Goal: Transaction & Acquisition: Purchase product/service

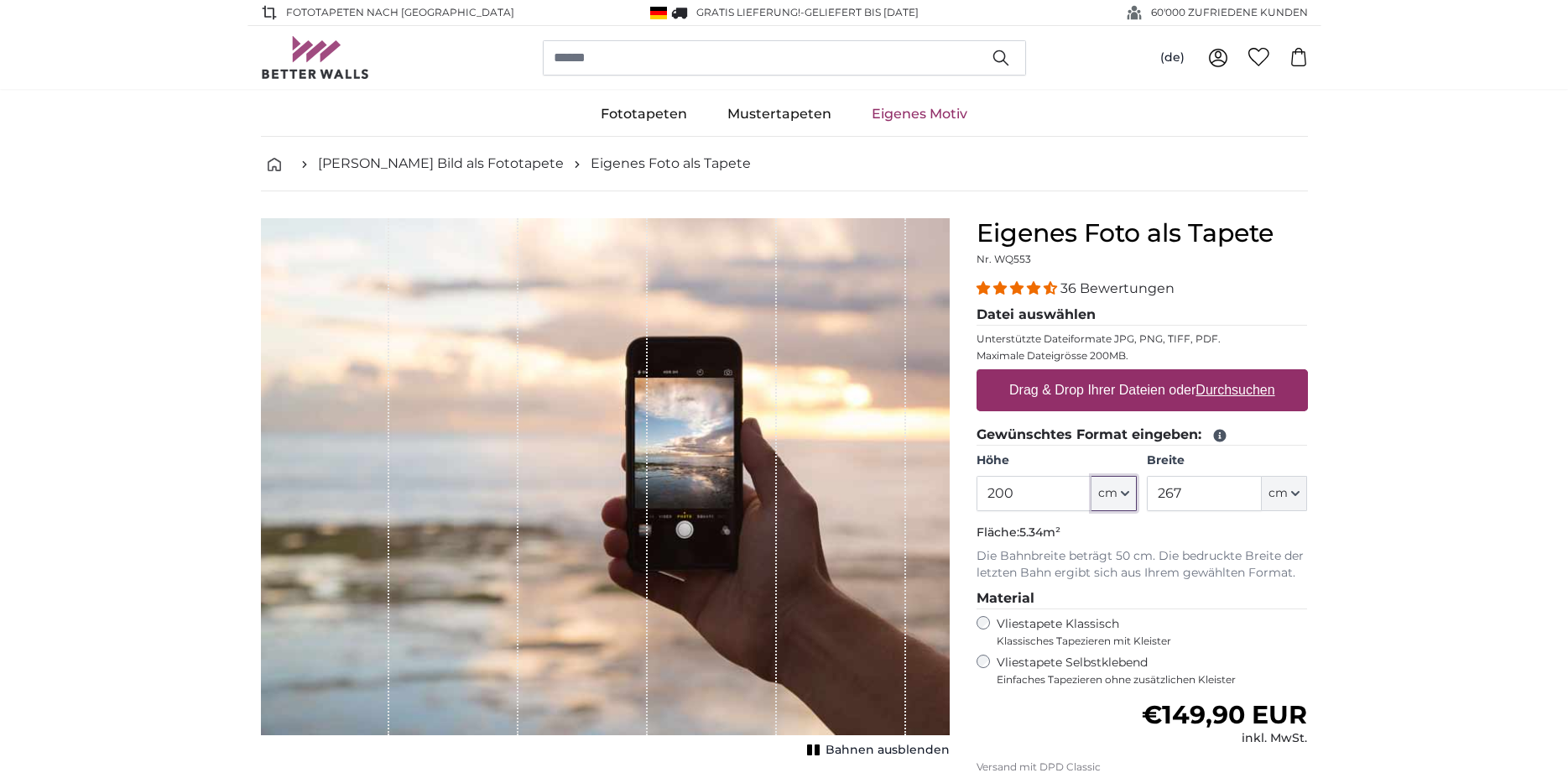
click at [1130, 485] on button "cm" at bounding box center [1114, 493] width 45 height 36
click at [1097, 491] on button "cm" at bounding box center [1114, 493] width 45 height 36
drag, startPoint x: 1025, startPoint y: 482, endPoint x: 923, endPoint y: 502, distance: 103.9
click at [976, 502] on input "200" at bounding box center [1033, 493] width 115 height 36
type input "150"
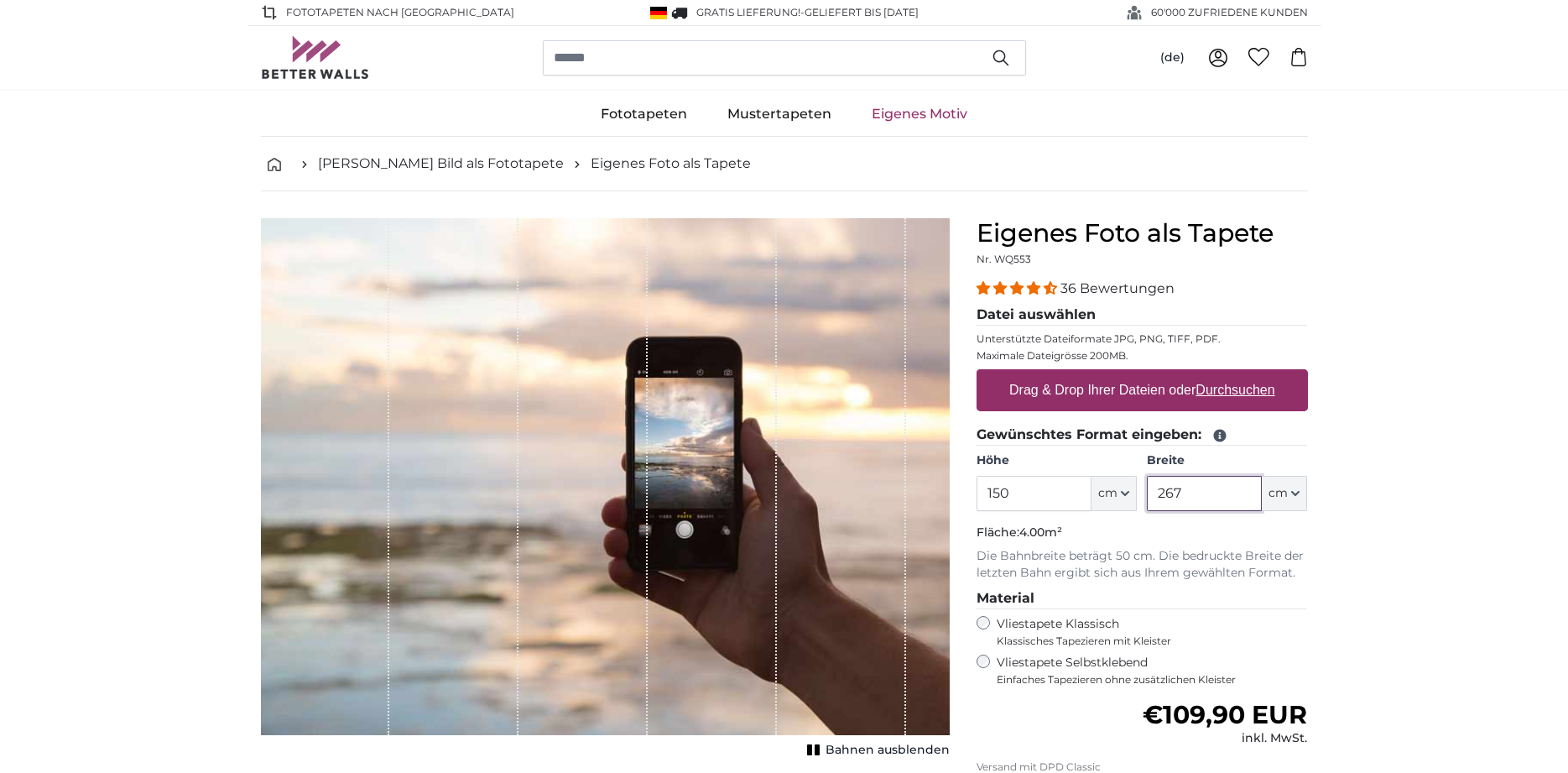
drag, startPoint x: 1195, startPoint y: 497, endPoint x: 1044, endPoint y: 489, distance: 151.2
click at [1147, 489] on input "267" at bounding box center [1204, 493] width 115 height 36
type input "200"
click at [1256, 393] on u "Durchsuchen" at bounding box center [1234, 390] width 79 height 14
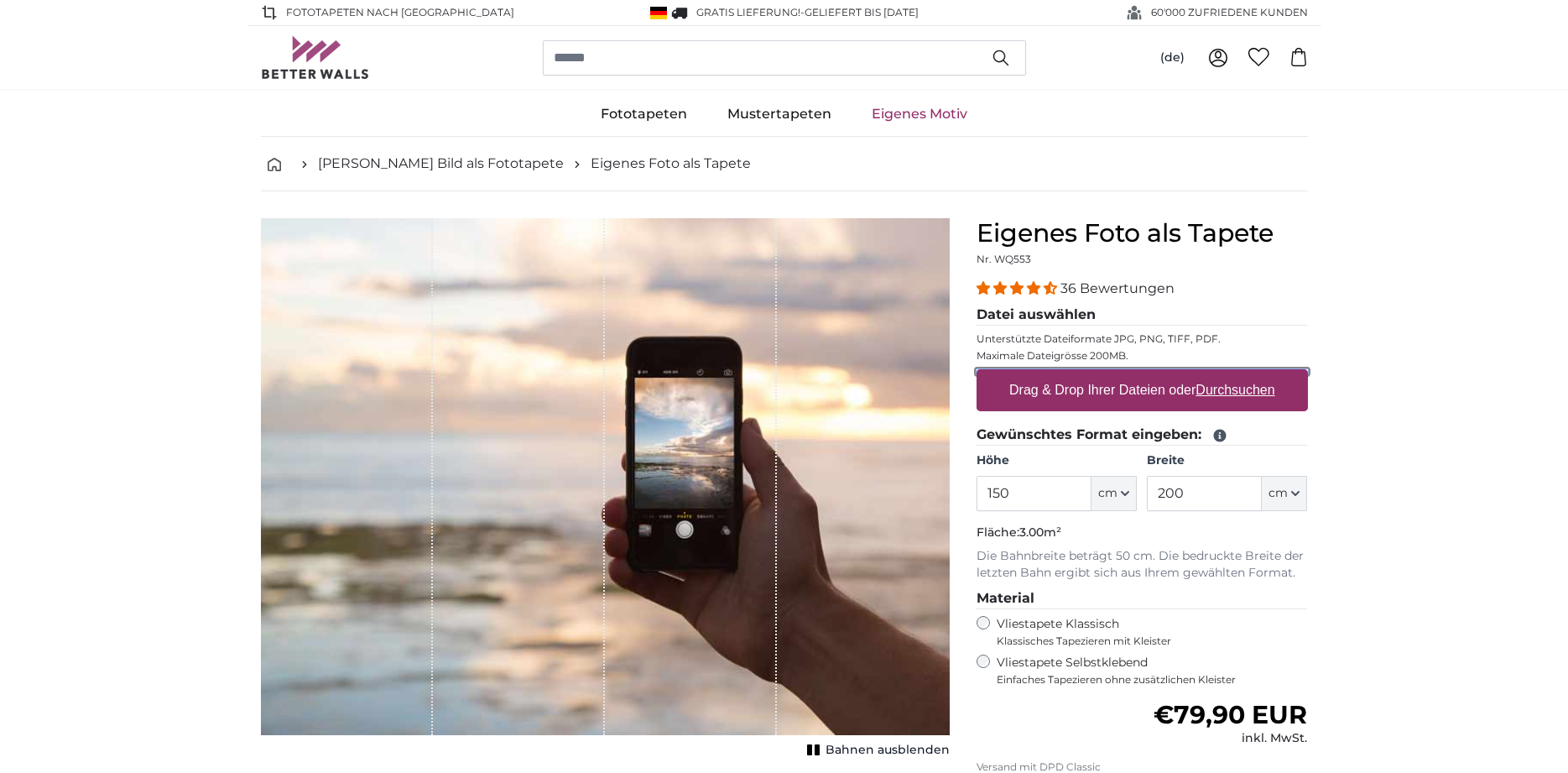
click at [1256, 374] on input "Drag & Drop Ihrer Dateien oder Durchsuchen" at bounding box center [1142, 372] width 332 height 5
